Goal: Transaction & Acquisition: Obtain resource

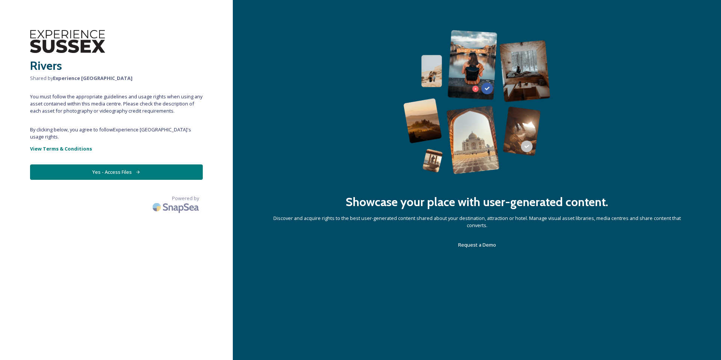
click at [115, 167] on button "Yes - Access Files" at bounding box center [116, 171] width 173 height 15
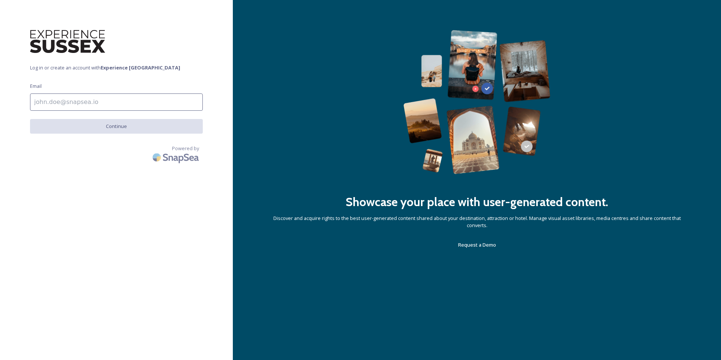
click at [50, 99] on input at bounding box center [116, 101] width 173 height 17
type input "[PERSON_NAME][EMAIL_ADDRESS][PERSON_NAME][DOMAIN_NAME]"
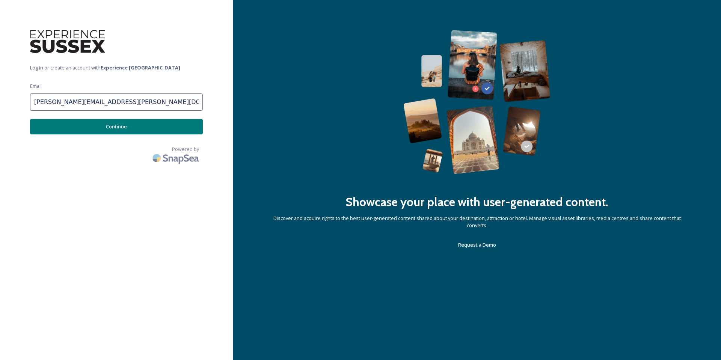
click at [82, 128] on button "Continue" at bounding box center [116, 126] width 173 height 15
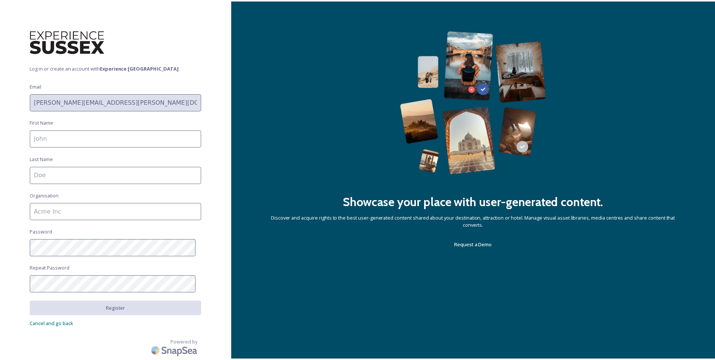
scroll to position [0, 0]
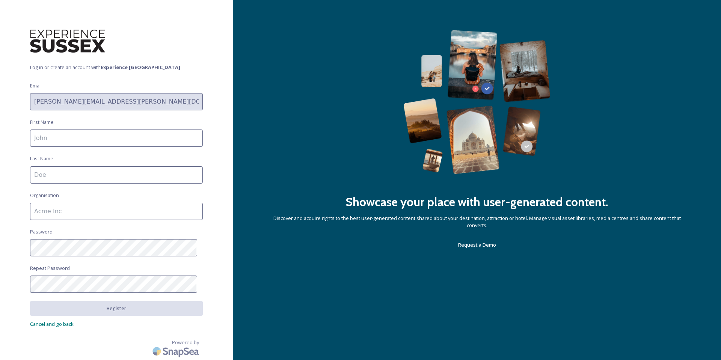
click at [79, 133] on input at bounding box center [116, 138] width 173 height 17
type input "[PERSON_NAME]"
click at [60, 214] on input "HDC" at bounding box center [116, 211] width 173 height 17
type input "Horsham District Council"
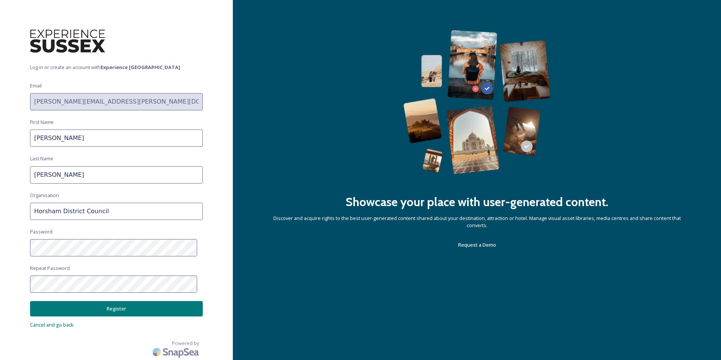
click at [97, 313] on button "Register" at bounding box center [116, 308] width 173 height 15
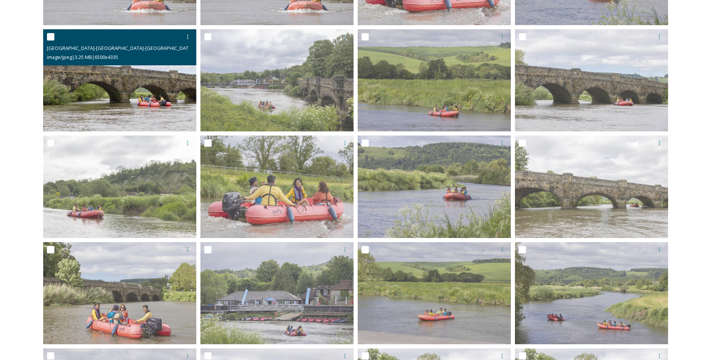
scroll to position [138, 0]
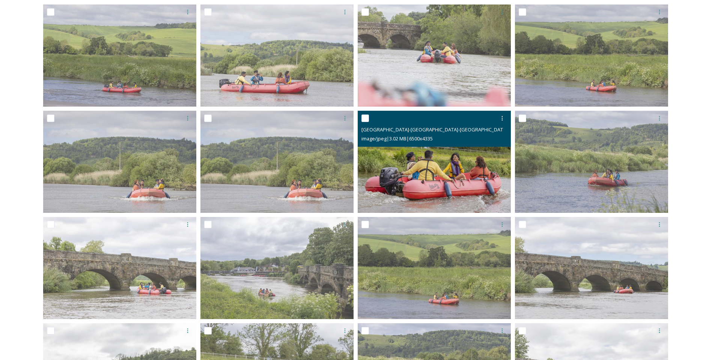
click at [446, 176] on img at bounding box center [434, 162] width 153 height 102
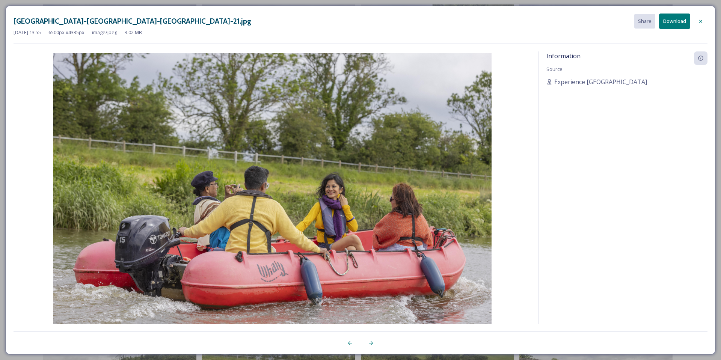
click at [698, 17] on div at bounding box center [701, 22] width 14 height 14
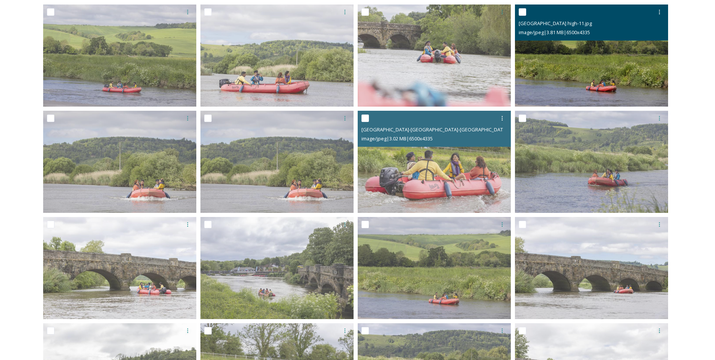
click at [563, 78] on img at bounding box center [591, 56] width 153 height 102
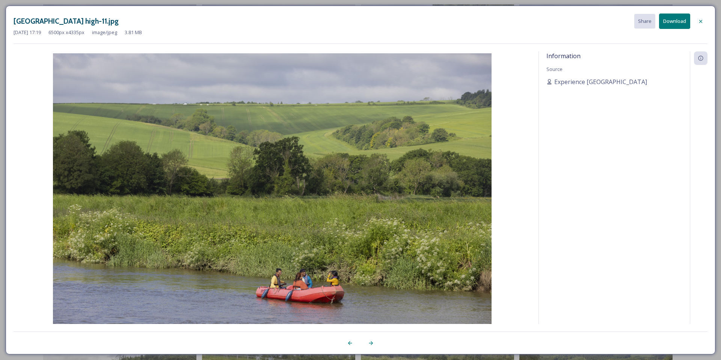
click at [698, 21] on icon at bounding box center [700, 21] width 6 height 6
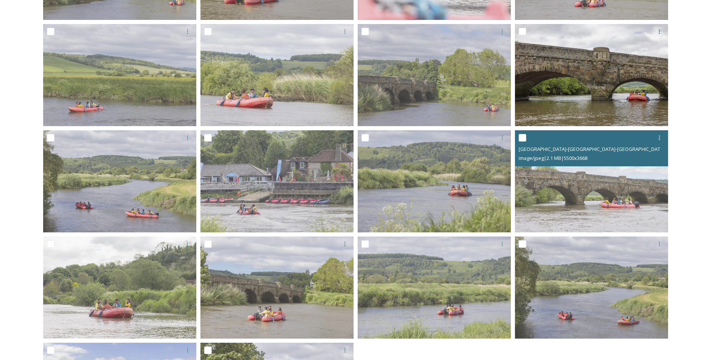
scroll to position [851, 0]
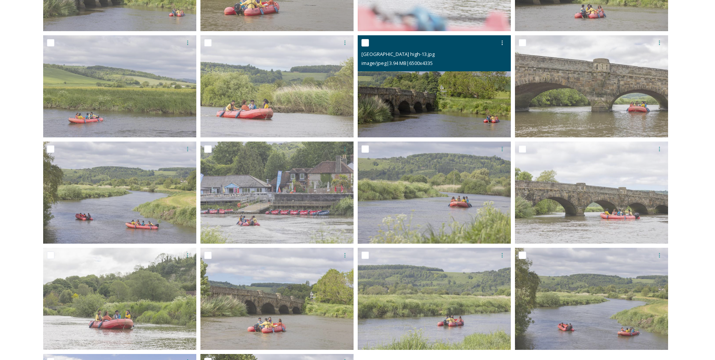
click at [460, 93] on img at bounding box center [434, 86] width 153 height 102
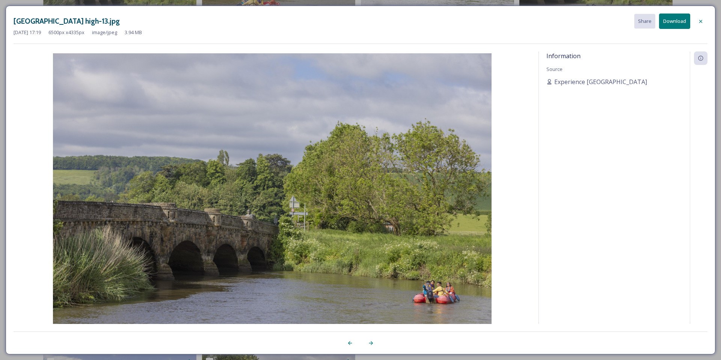
click at [697, 23] on icon at bounding box center [700, 21] width 6 height 6
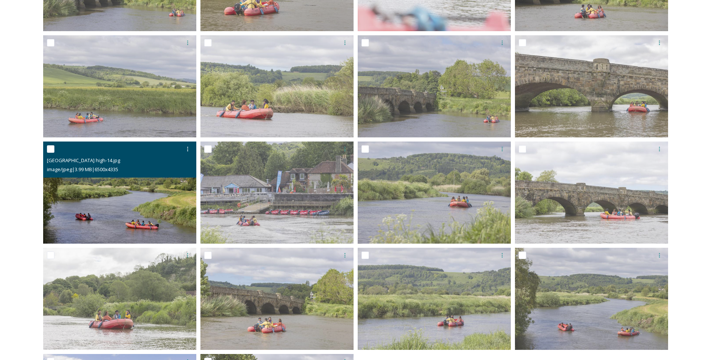
click at [134, 209] on img at bounding box center [119, 193] width 153 height 102
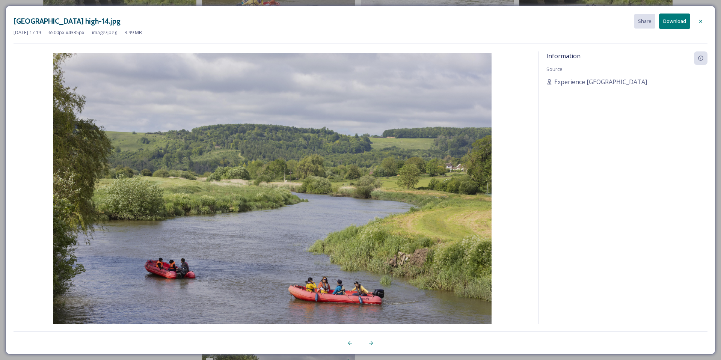
click at [702, 23] on icon at bounding box center [700, 21] width 3 height 3
